Goal: Find contact information: Find contact information

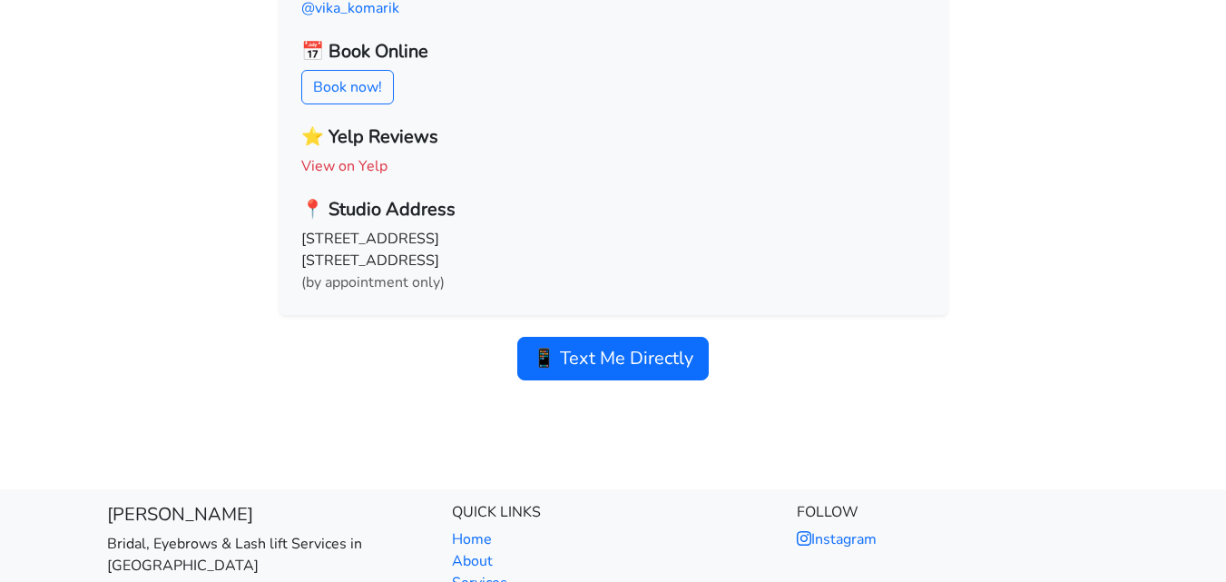
scroll to position [27, 0]
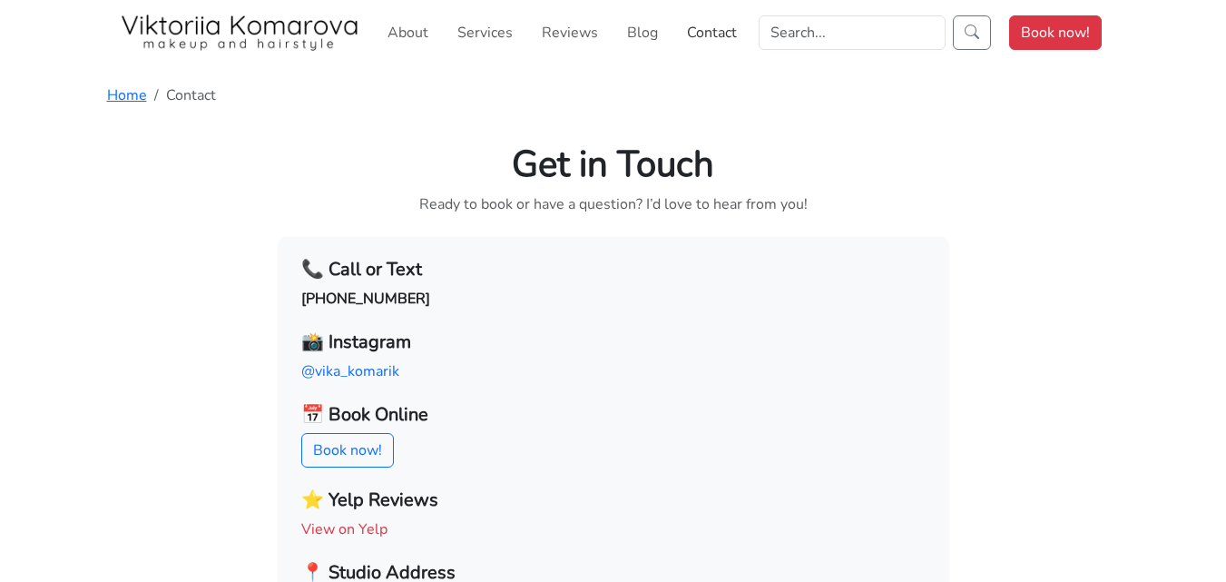
click at [727, 32] on link "Contact" at bounding box center [712, 33] width 64 height 36
click at [726, 31] on link "Contact" at bounding box center [712, 33] width 64 height 36
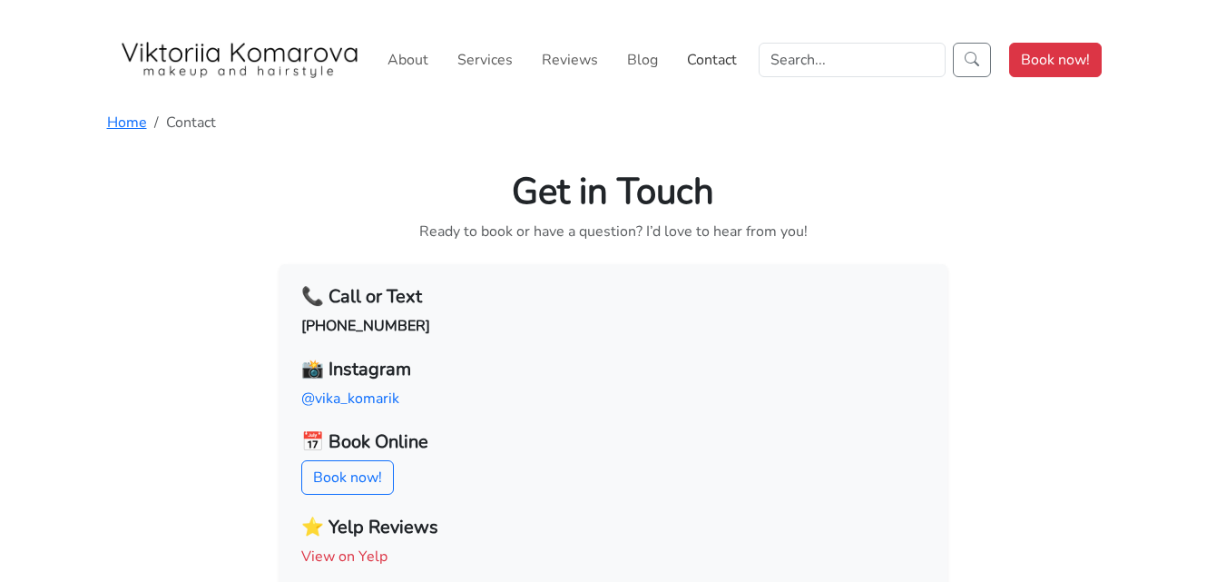
click at [707, 53] on link "Contact" at bounding box center [712, 60] width 64 height 36
click at [714, 50] on link "Contact" at bounding box center [712, 60] width 64 height 36
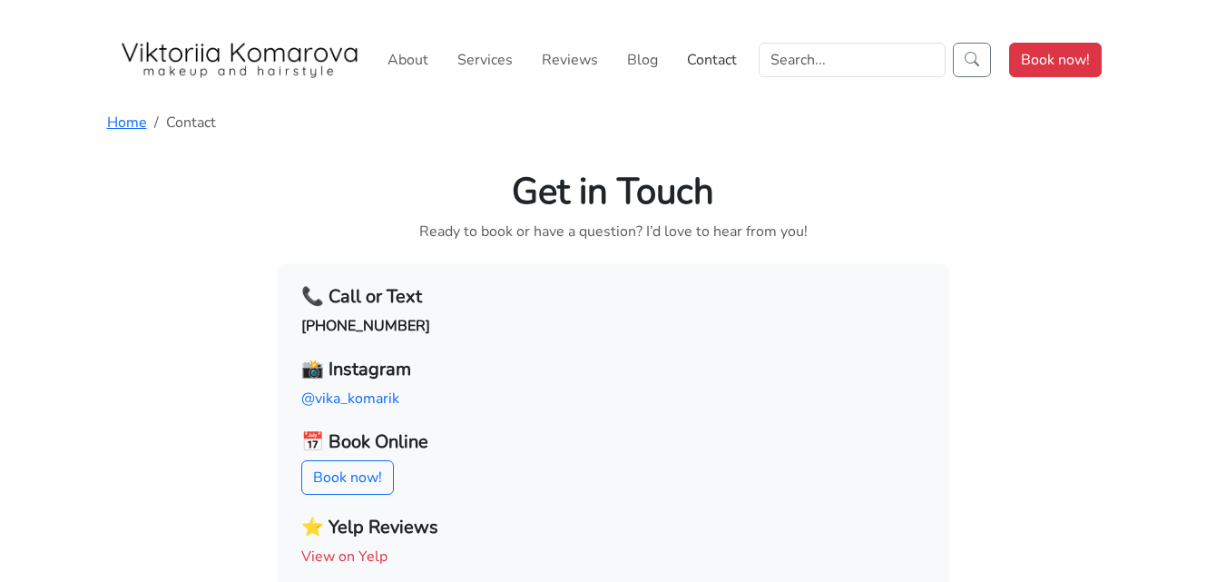
click at [714, 50] on link "Contact" at bounding box center [712, 60] width 64 height 36
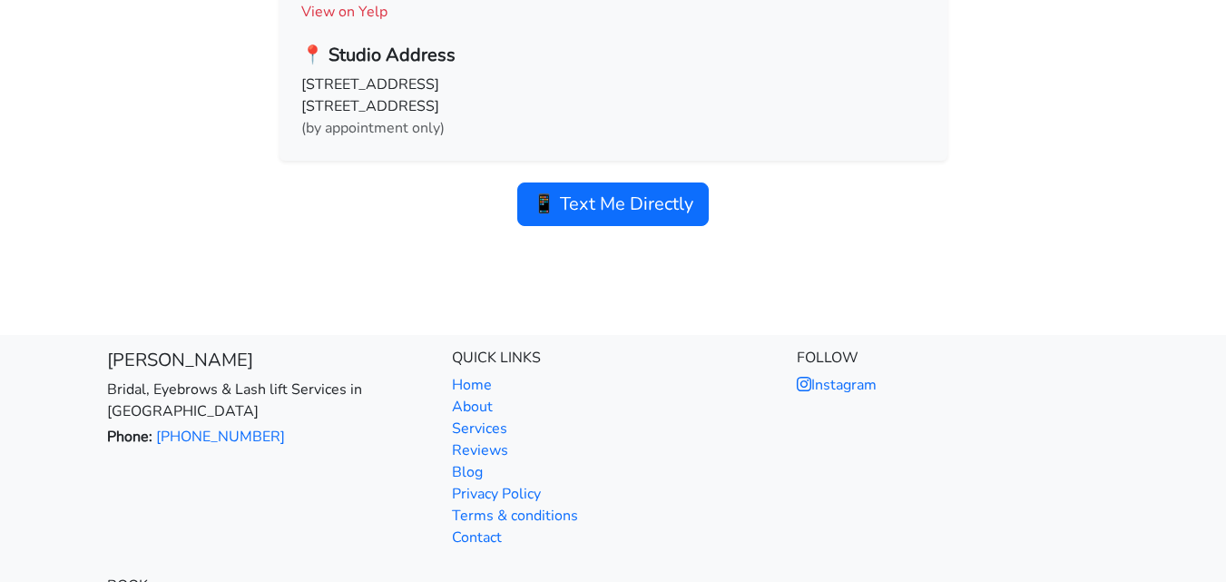
scroll to position [663, 0]
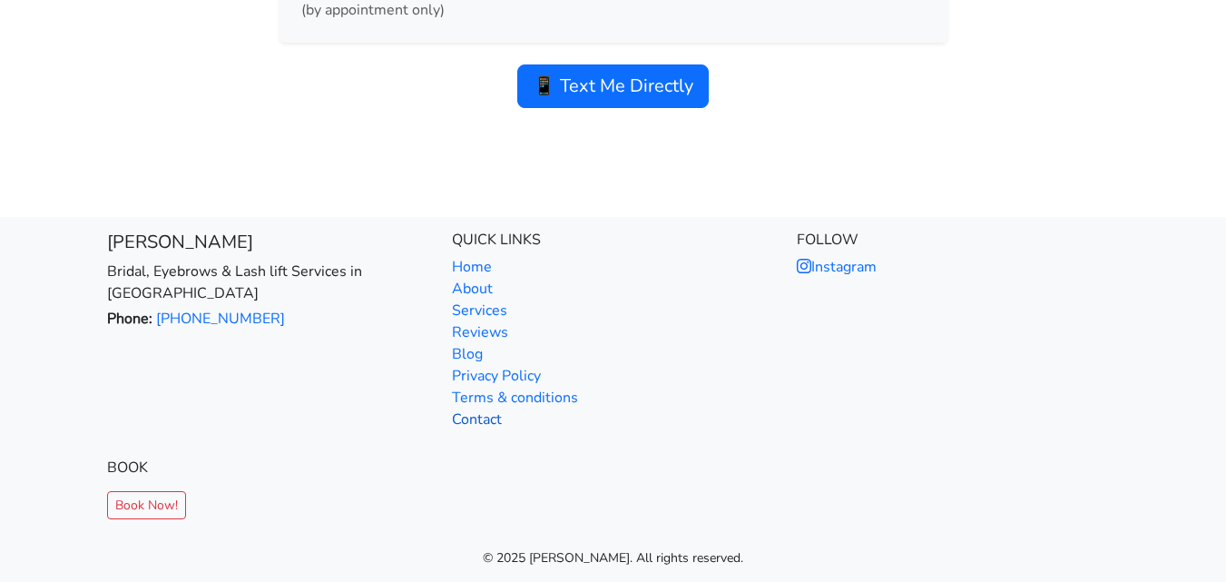
click at [480, 421] on link "Contact" at bounding box center [477, 419] width 50 height 20
click at [479, 418] on link "Contact" at bounding box center [477, 419] width 50 height 20
click at [479, 420] on link "Contact" at bounding box center [477, 419] width 50 height 20
